Goal: Information Seeking & Learning: Learn about a topic

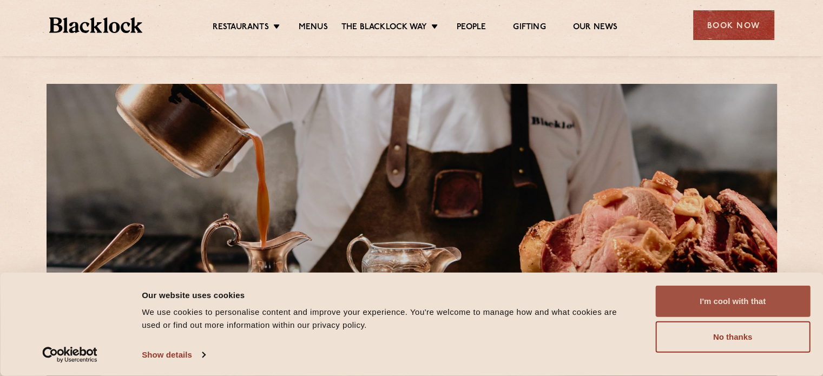
click at [731, 297] on button "I'm cool with that" at bounding box center [732, 301] width 155 height 31
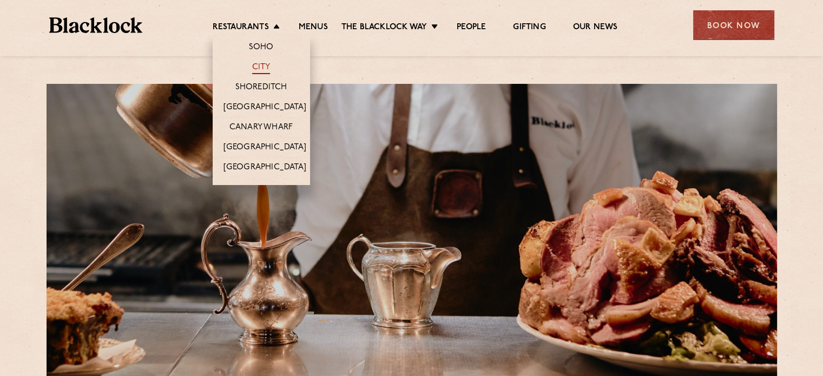
click at [262, 64] on link "City" at bounding box center [261, 68] width 18 height 12
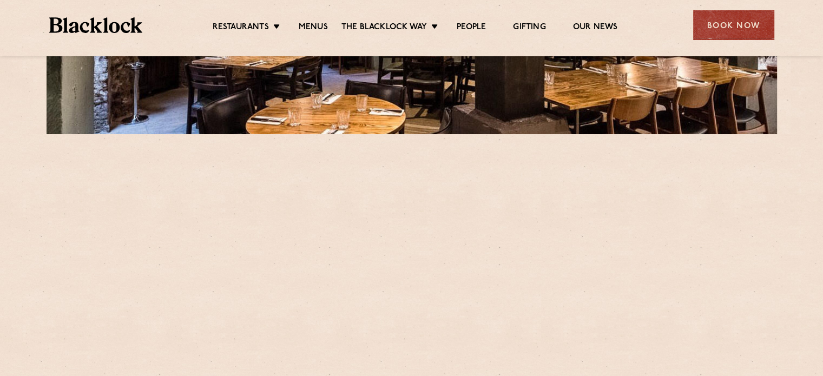
scroll to position [270, 0]
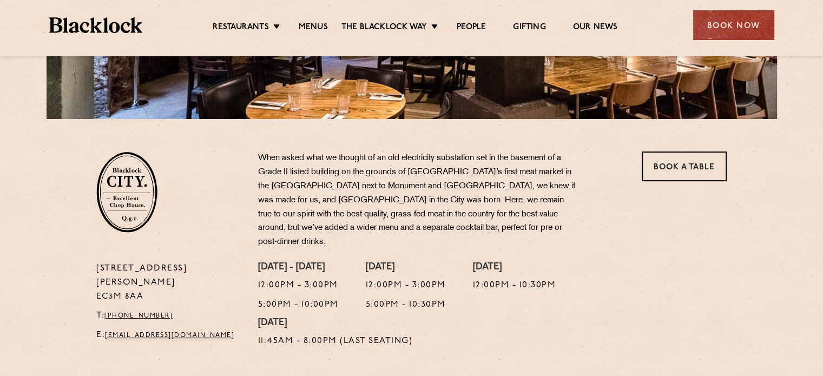
click at [339, 279] on p "12:00pm - 3:00pm" at bounding box center [298, 286] width 81 height 14
click at [317, 24] on link "Menus" at bounding box center [313, 28] width 29 height 12
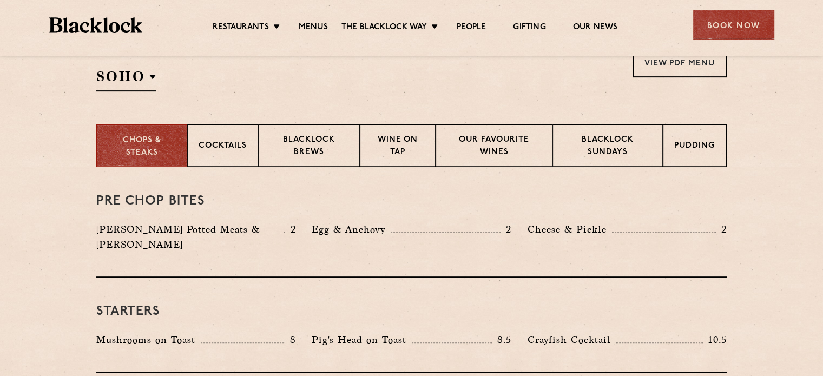
scroll to position [379, 0]
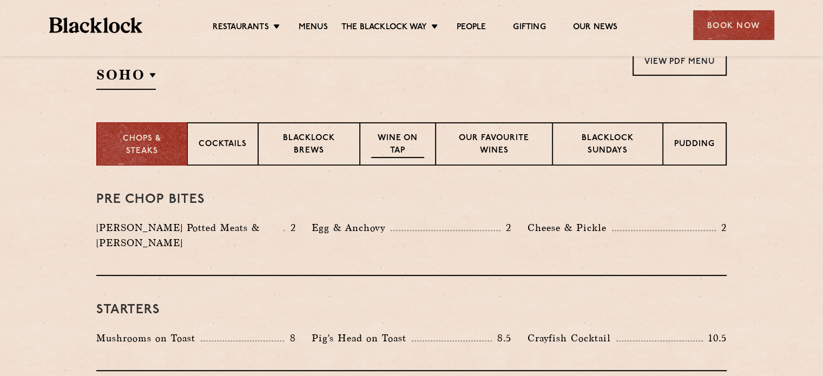
click at [400, 141] on p "Wine on Tap" at bounding box center [397, 144] width 53 height 25
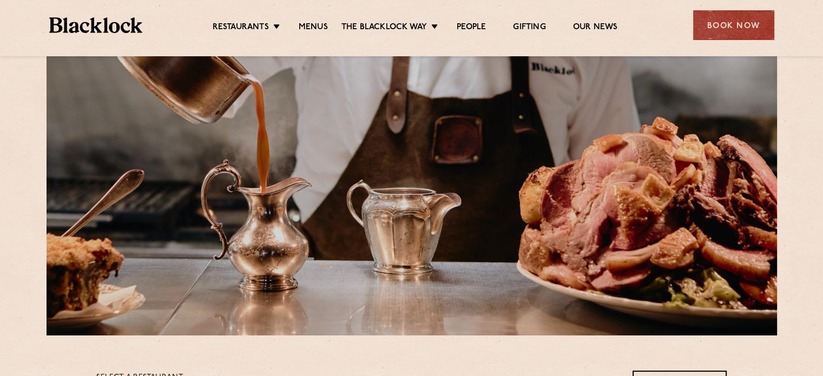
scroll to position [0, 0]
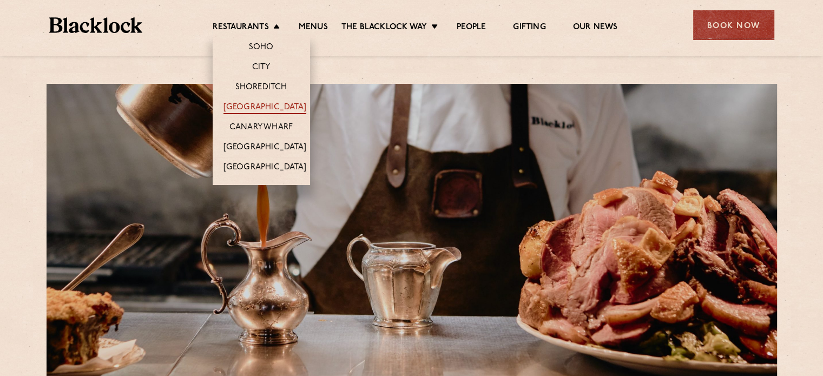
click at [269, 105] on link "[GEOGRAPHIC_DATA]" at bounding box center [264, 108] width 83 height 12
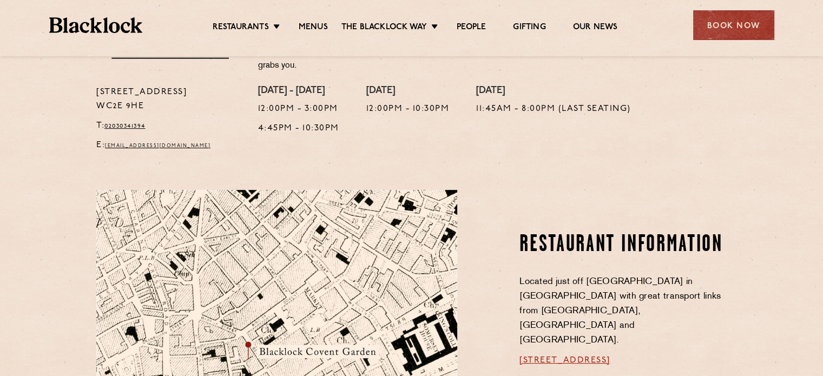
scroll to position [487, 0]
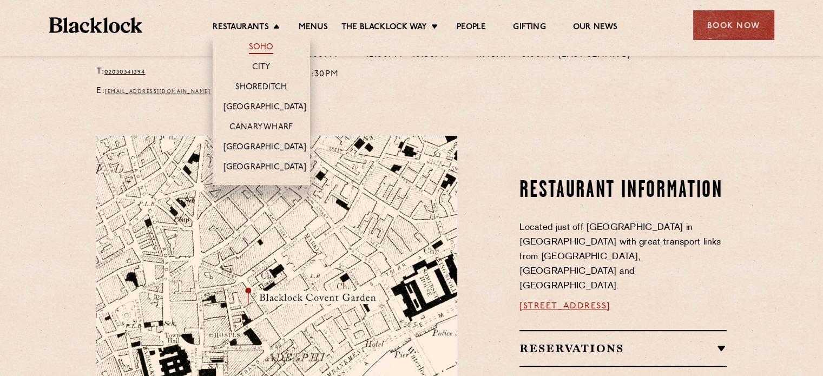
click at [260, 47] on link "Soho" at bounding box center [261, 48] width 25 height 12
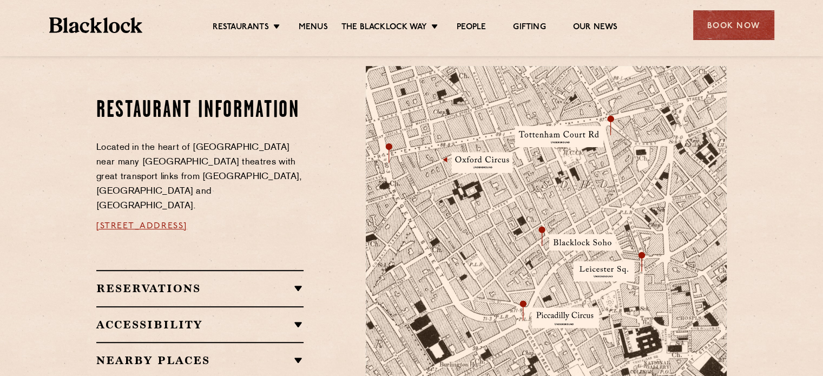
scroll to position [595, 0]
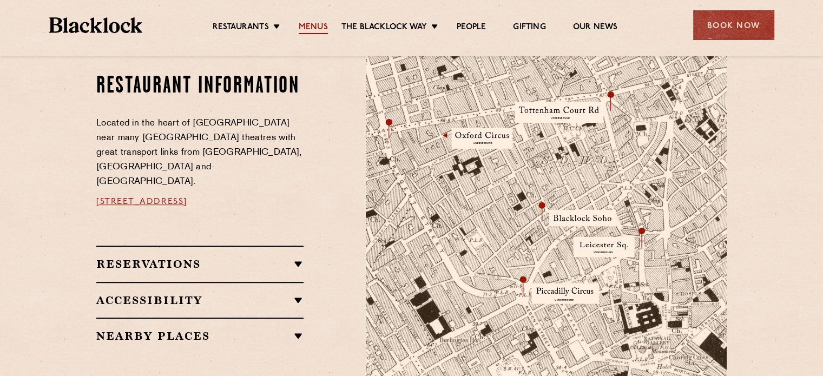
click at [314, 26] on link "Menus" at bounding box center [313, 28] width 29 height 12
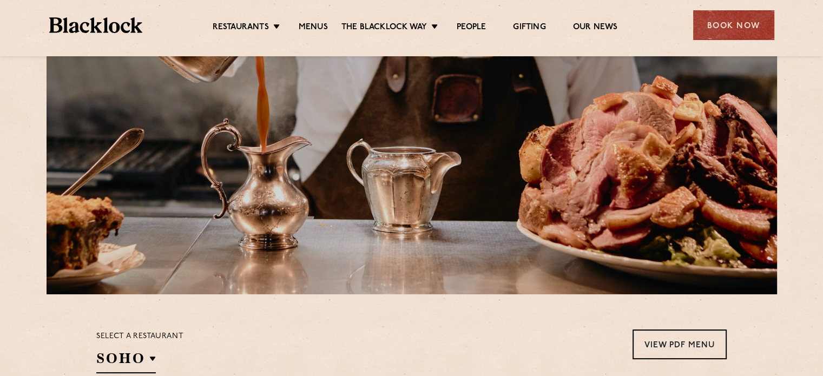
scroll to position [270, 0]
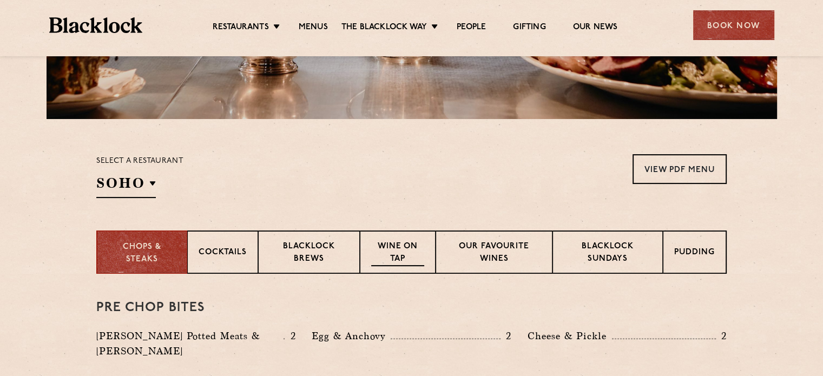
click at [407, 258] on p "Wine on Tap" at bounding box center [397, 253] width 53 height 25
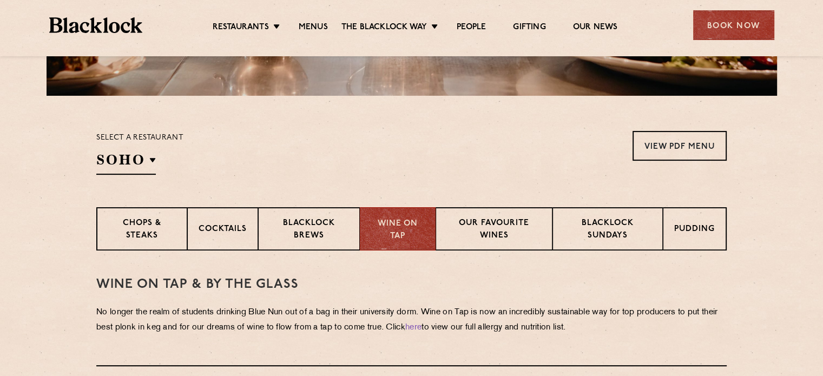
scroll to position [324, 0]
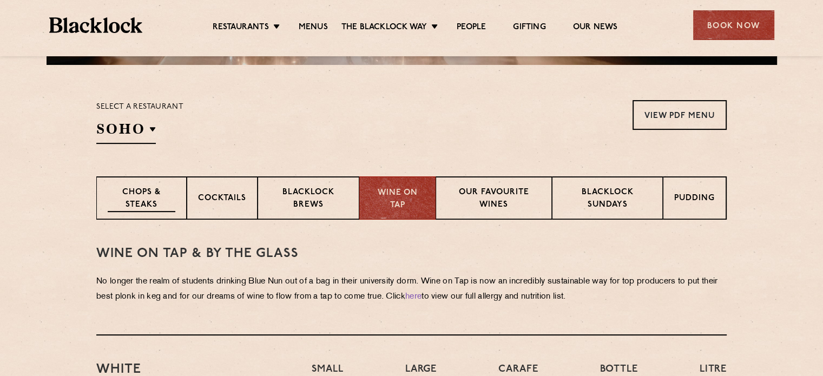
click at [146, 200] on p "Chops & Steaks" at bounding box center [142, 199] width 68 height 25
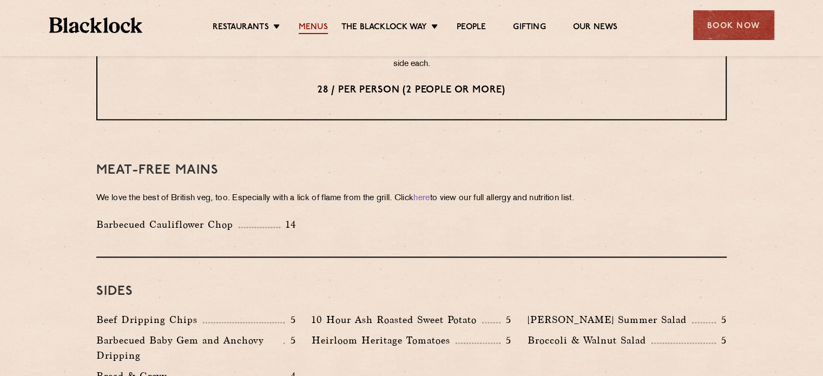
scroll to position [1413, 0]
